Goal: Transaction & Acquisition: Purchase product/service

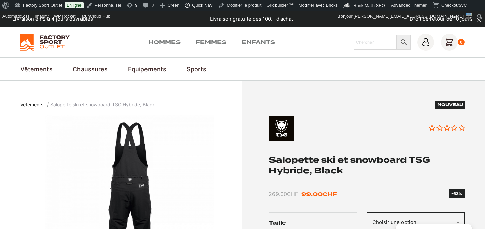
scroll to position [42, 0]
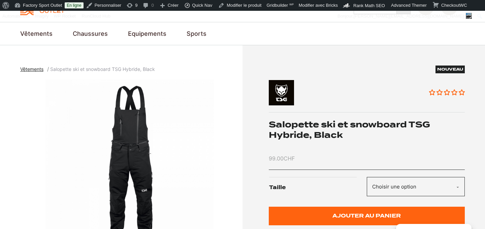
scroll to position [49, 0]
